Goal: Information Seeking & Learning: Learn about a topic

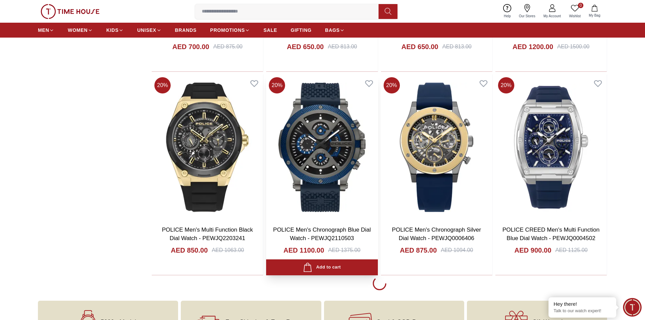
scroll to position [1151, 0]
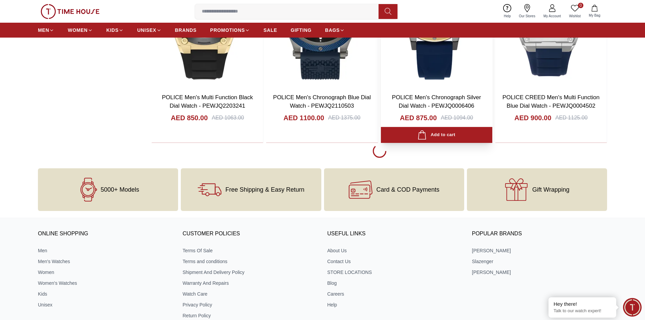
scroll to position [1286, 0]
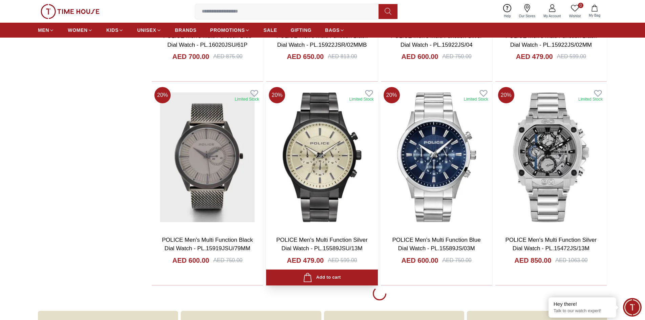
scroll to position [3182, 0]
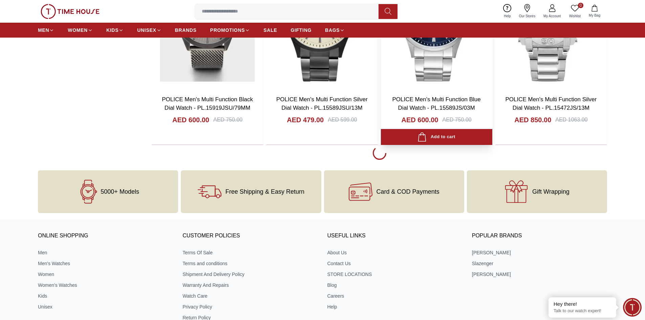
scroll to position [3318, 0]
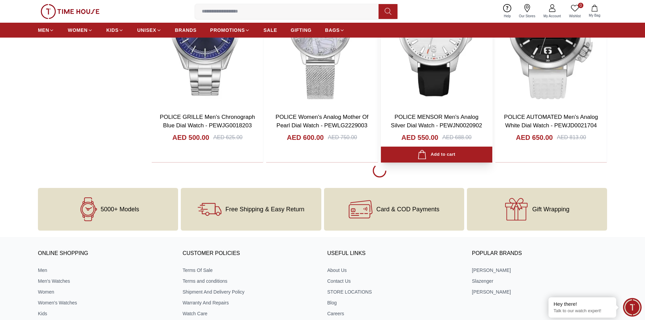
scroll to position [5349, 0]
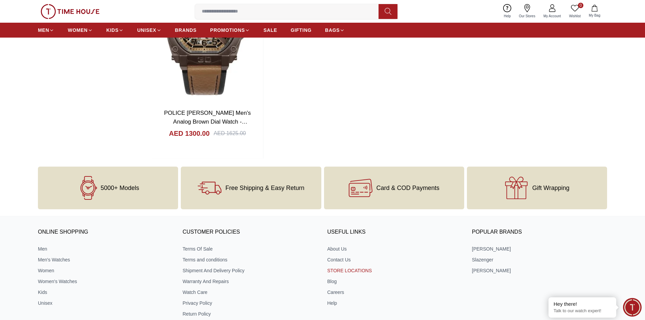
scroll to position [5620, 0]
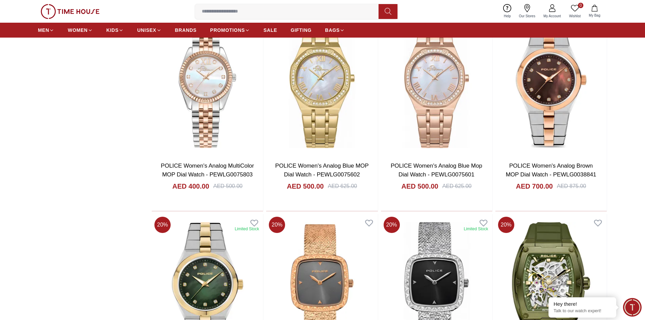
scroll to position [815, 0]
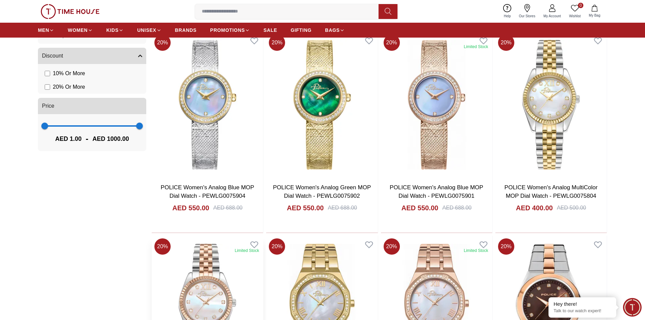
scroll to position [500, 0]
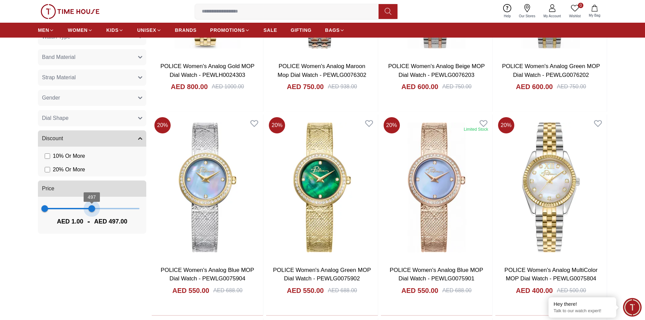
type input "***"
drag, startPoint x: 142, startPoint y: 206, endPoint x: 92, endPoint y: 208, distance: 49.4
click at [92, 208] on span "504" at bounding box center [92, 208] width 7 height 7
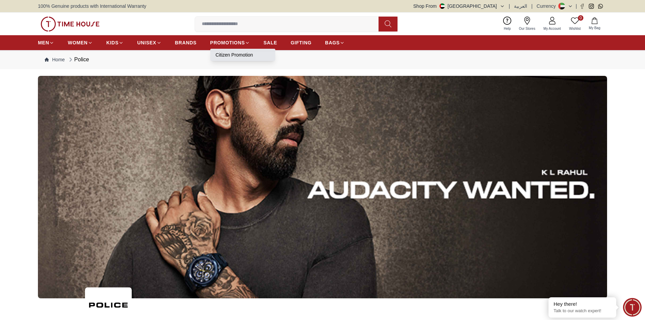
click at [237, 55] on link "Citizen Promotion" at bounding box center [243, 54] width 54 height 7
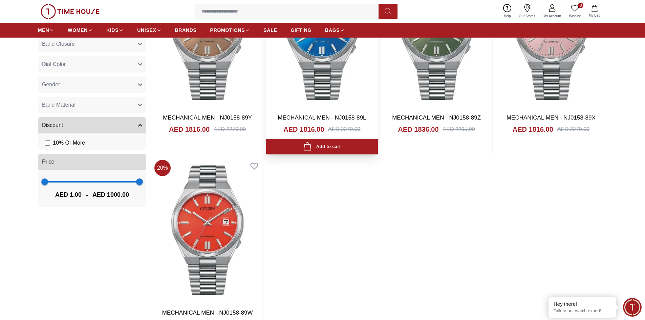
scroll to position [305, 0]
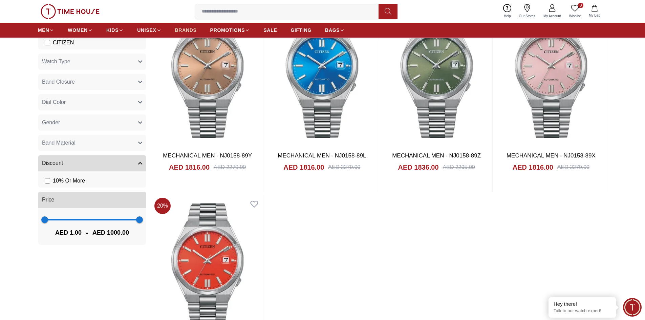
click at [175, 30] on span "BRANDS" at bounding box center [186, 30] width 22 height 7
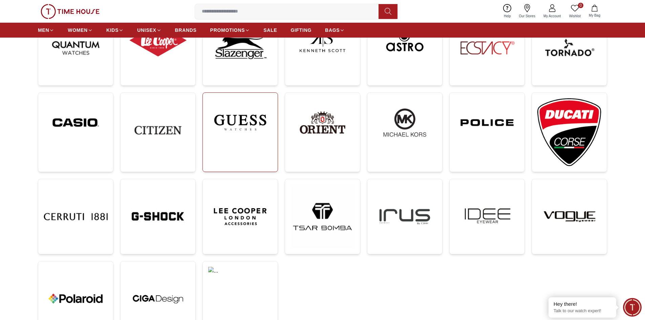
scroll to position [135, 0]
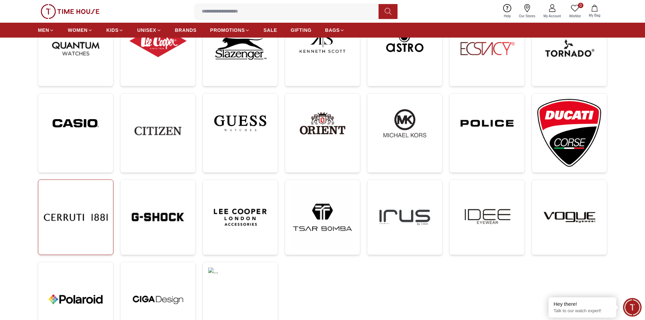
click at [88, 204] on img at bounding box center [76, 217] width 64 height 64
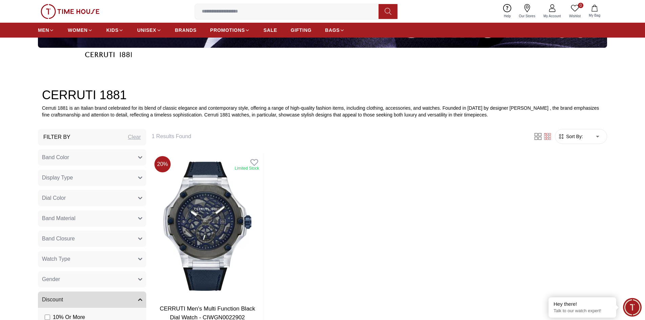
scroll to position [135, 0]
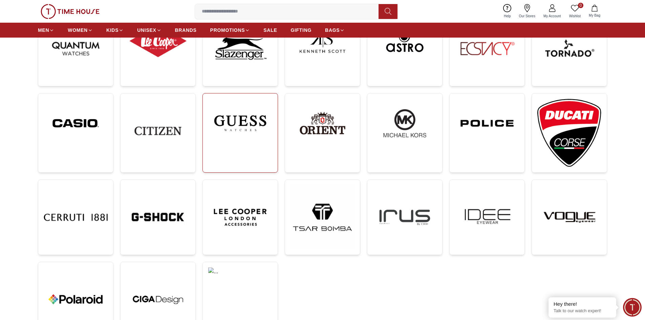
click at [241, 143] on img at bounding box center [240, 123] width 64 height 49
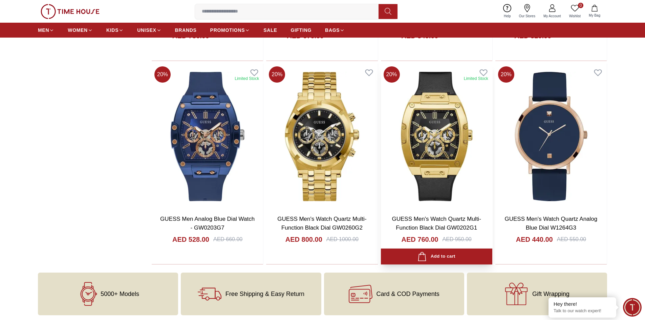
scroll to position [812, 0]
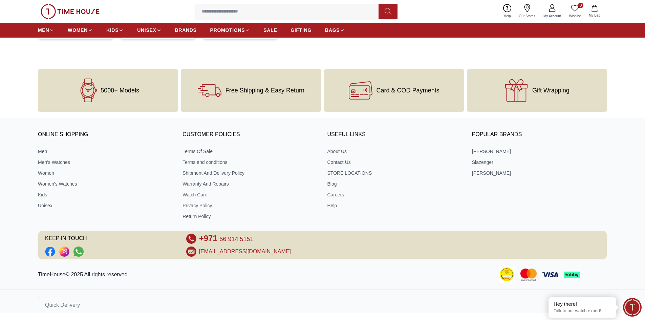
scroll to position [135, 0]
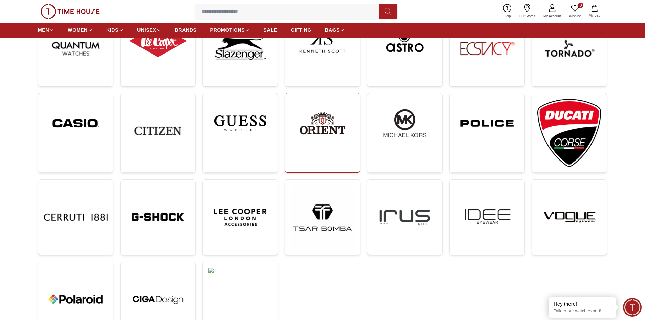
click at [316, 136] on img at bounding box center [322, 123] width 64 height 49
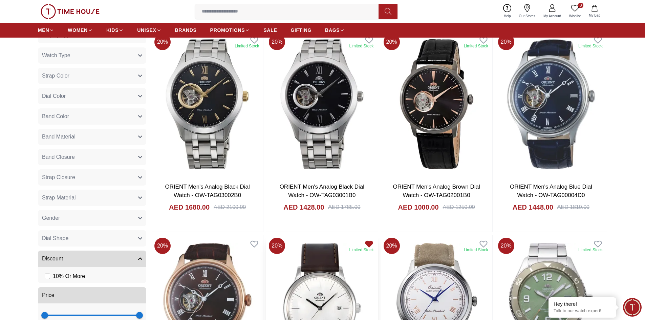
scroll to position [203, 0]
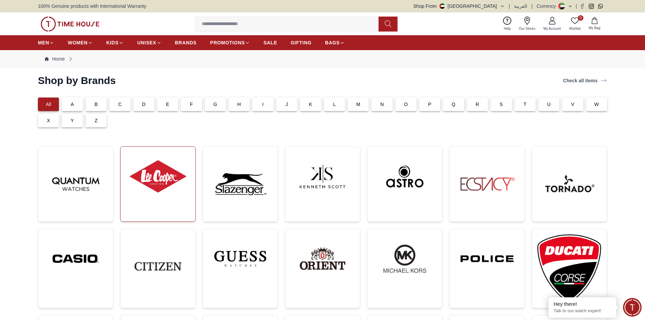
click at [145, 192] on img at bounding box center [158, 176] width 64 height 49
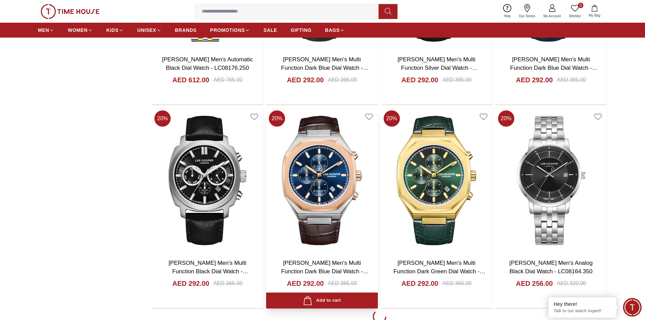
scroll to position [1219, 0]
